Goal: Information Seeking & Learning: Find specific page/section

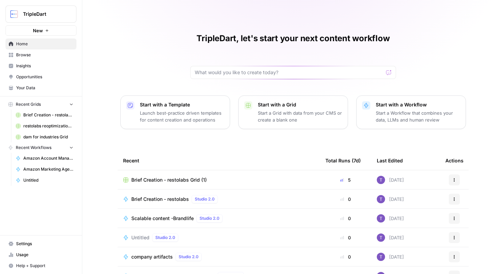
click at [43, 53] on span "Browse" at bounding box center [44, 55] width 57 height 6
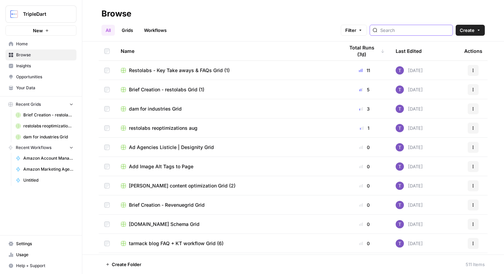
click at [434, 29] on input "search" at bounding box center [415, 30] width 70 height 7
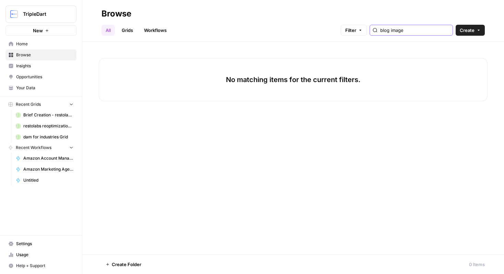
type input "blog image"
click at [444, 29] on input "blog image" at bounding box center [415, 30] width 70 height 7
